Goal: Check status: Check status

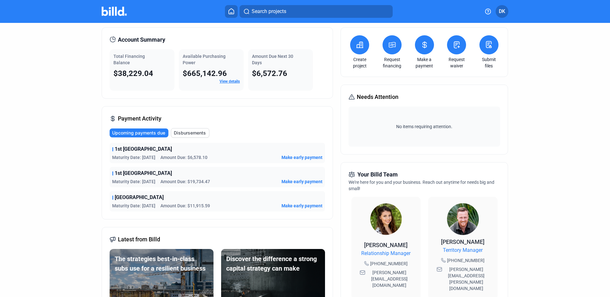
scroll to position [38, 0]
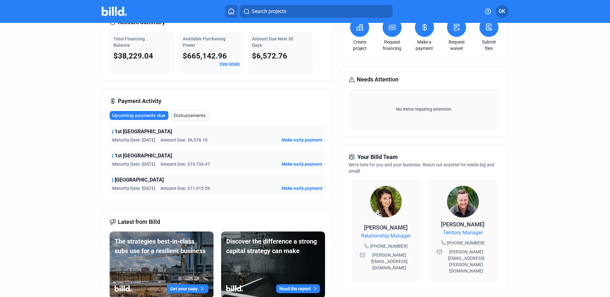
click at [135, 133] on span "1st [GEOGRAPHIC_DATA]" at bounding box center [143, 132] width 57 height 8
click at [129, 142] on span "Maturity Date: [DATE]" at bounding box center [133, 140] width 43 height 6
click at [128, 159] on span "1st [GEOGRAPHIC_DATA]" at bounding box center [143, 156] width 57 height 8
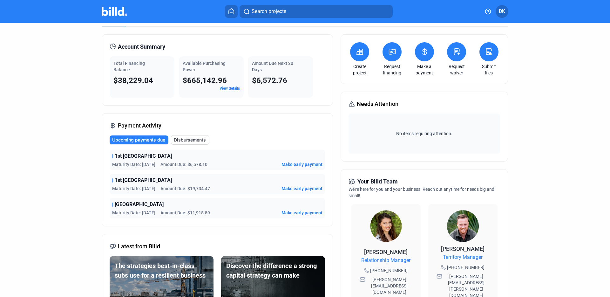
scroll to position [0, 0]
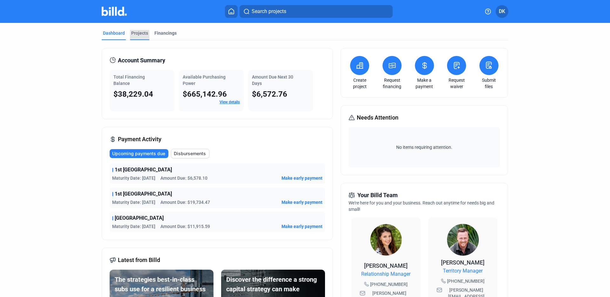
click at [137, 35] on div "Projects" at bounding box center [139, 33] width 17 height 6
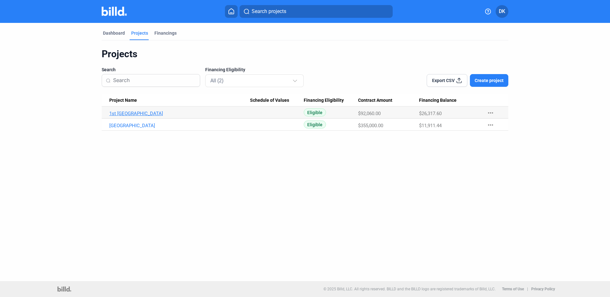
click at [126, 113] on link "1st [GEOGRAPHIC_DATA]" at bounding box center [179, 114] width 141 height 6
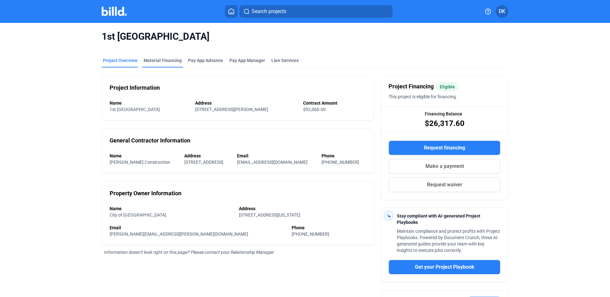
click at [167, 61] on div "Material Financing" at bounding box center [163, 60] width 38 height 6
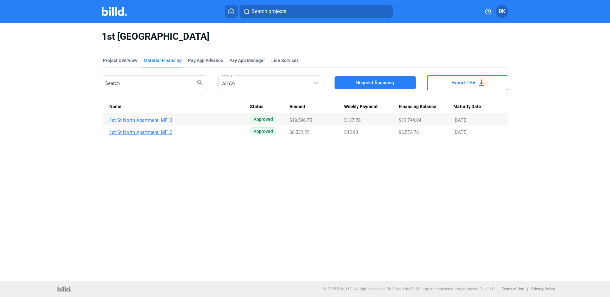
click at [143, 132] on link "1st St North Apartment_MF_2" at bounding box center [179, 132] width 141 height 6
click at [147, 121] on link "1st St North Apartment_MF_3" at bounding box center [179, 120] width 141 height 6
click at [126, 132] on link "1st St North Apartment_MF_2" at bounding box center [179, 132] width 141 height 6
